Goal: Find specific page/section: Find specific page/section

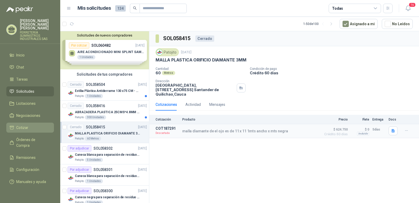
click at [22, 125] on span "Cotizar" at bounding box center [22, 127] width 12 height 6
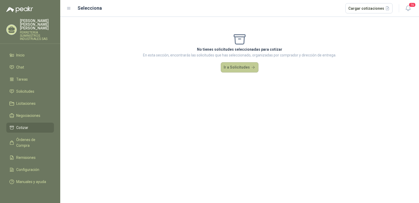
click at [235, 69] on button "Ir a Solicitudes" at bounding box center [240, 67] width 38 height 10
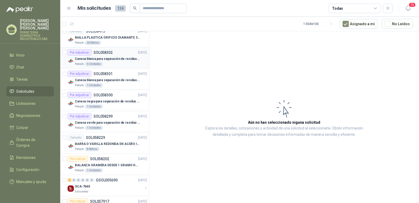
scroll to position [105, 0]
